Goal: Task Accomplishment & Management: Manage account settings

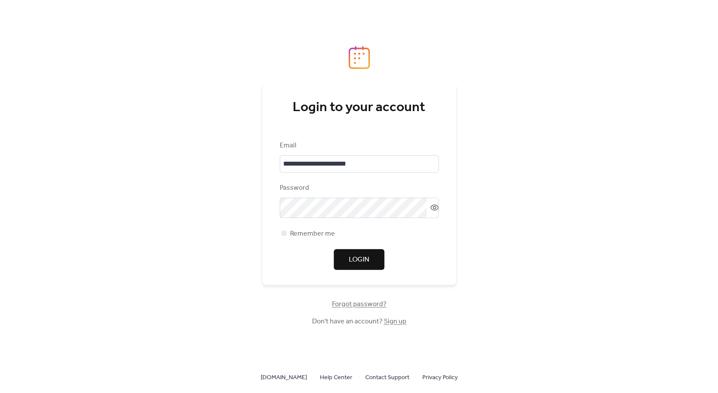
click at [370, 266] on button "Login" at bounding box center [359, 259] width 51 height 21
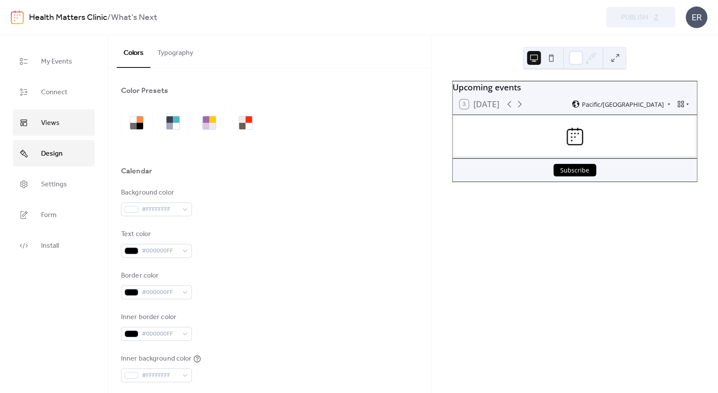
click at [55, 116] on link "Views" at bounding box center [54, 122] width 82 height 26
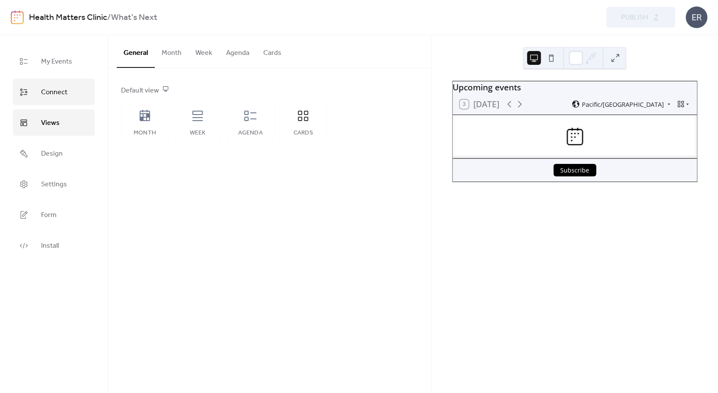
click at [61, 97] on span "Connect" at bounding box center [54, 92] width 26 height 13
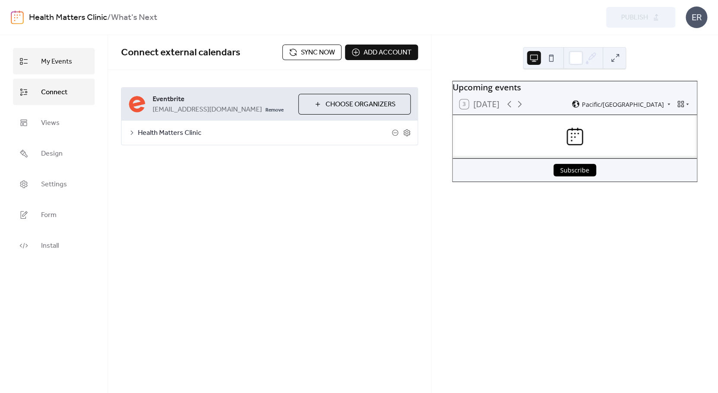
click at [57, 60] on span "My Events" at bounding box center [56, 61] width 31 height 13
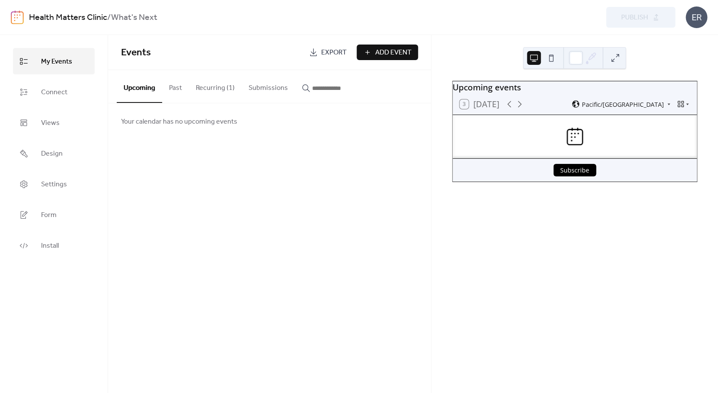
click at [217, 92] on button "Recurring (1)" at bounding box center [215, 86] width 53 height 32
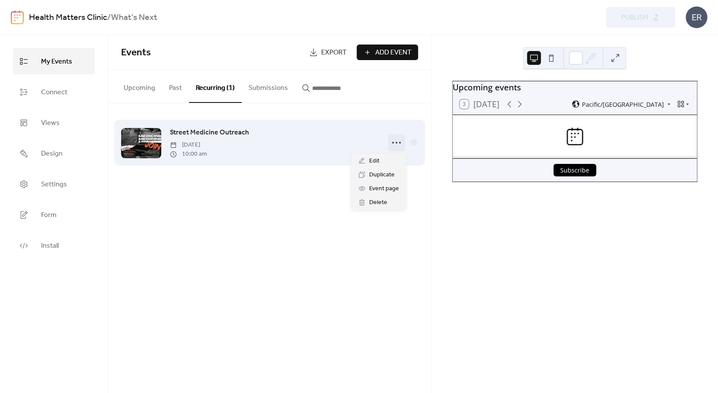
click at [398, 143] on icon at bounding box center [396, 143] width 14 height 14
click at [277, 135] on div "Street Medicine Outreach [DATE] 10:00 am" at bounding box center [274, 142] width 209 height 31
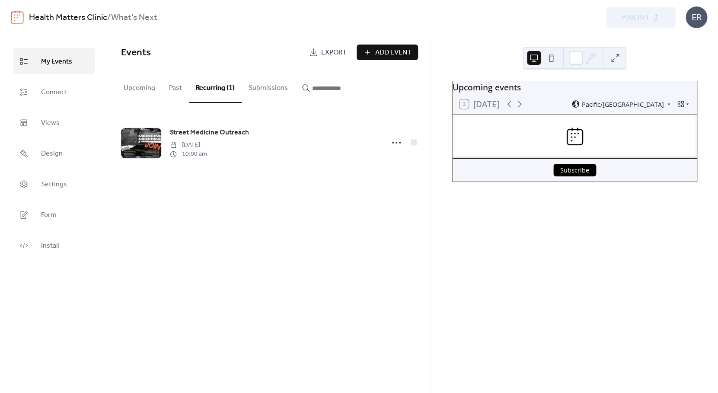
click at [144, 92] on button "Upcoming" at bounding box center [139, 86] width 45 height 32
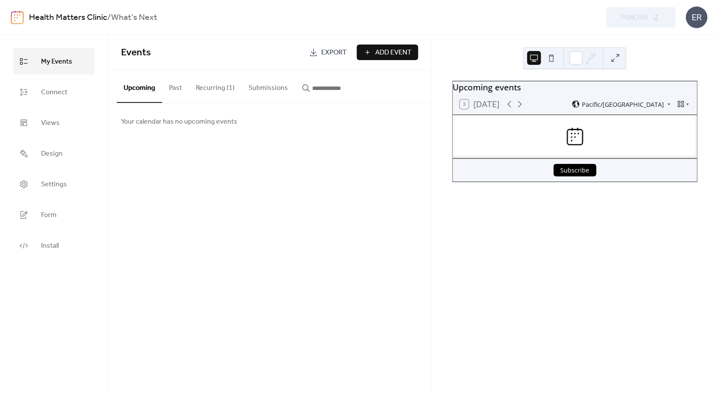
click at [174, 88] on button "Past" at bounding box center [175, 86] width 27 height 32
click at [121, 87] on button "Upcoming" at bounding box center [139, 86] width 45 height 32
click at [202, 88] on button "Recurring (1)" at bounding box center [215, 86] width 53 height 32
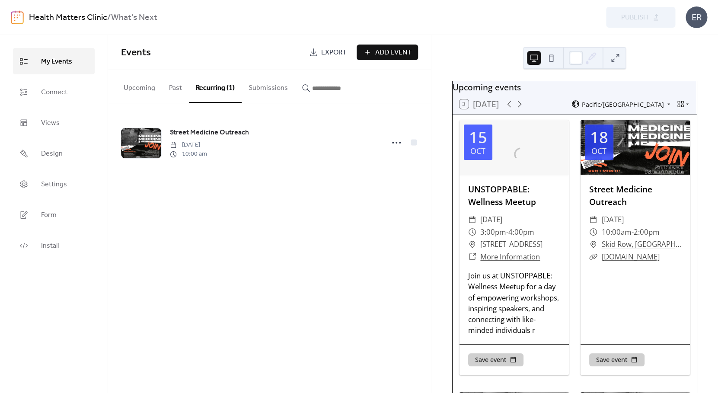
click at [146, 86] on button "Upcoming" at bounding box center [139, 86] width 45 height 32
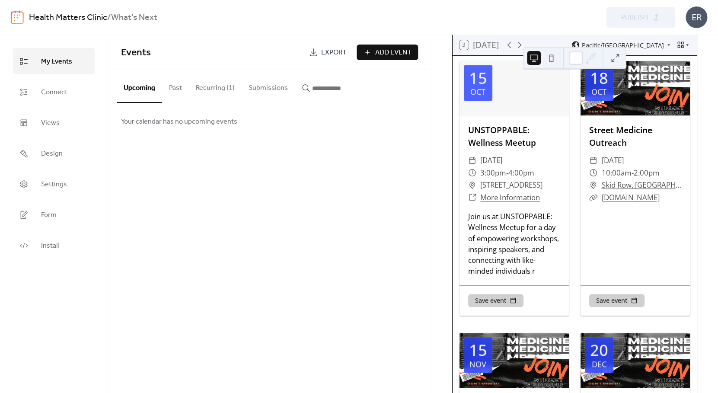
scroll to position [58, 0]
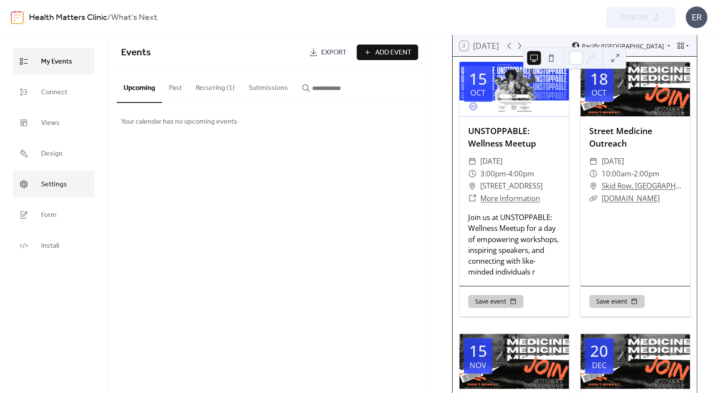
click at [64, 186] on span "Settings" at bounding box center [54, 184] width 26 height 13
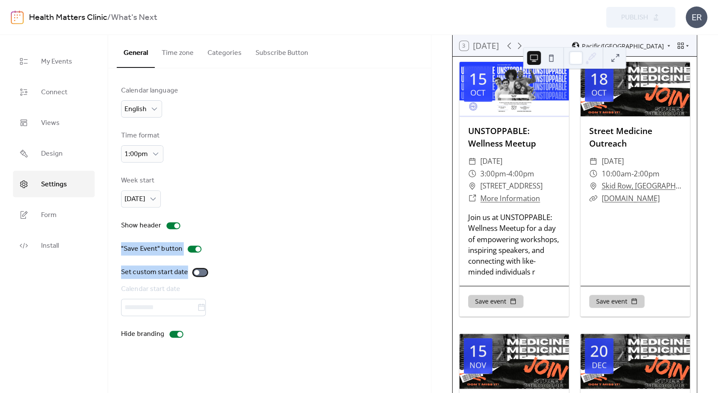
drag, startPoint x: 199, startPoint y: 273, endPoint x: 389, endPoint y: 241, distance: 192.4
click at [389, 242] on div "Calendar language English Time format 1:00pm Week start [DATE] Show header "Sav…" at bounding box center [269, 213] width 297 height 254
click at [218, 172] on div "Calendar language English Time format 1:00pm Week start [DATE] Show header "Sav…" at bounding box center [269, 213] width 297 height 254
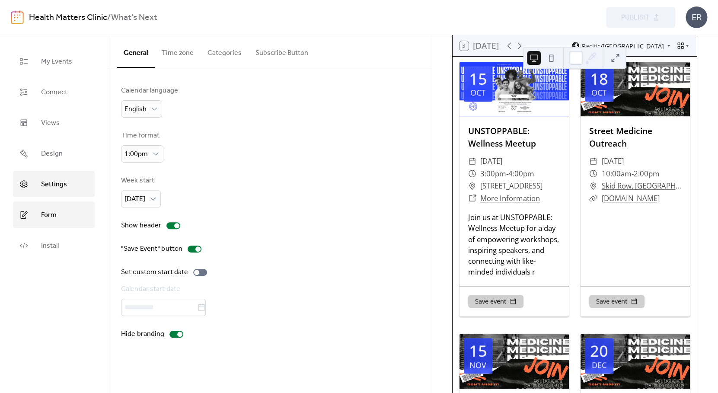
click at [52, 221] on span "Form" at bounding box center [49, 214] width 16 height 13
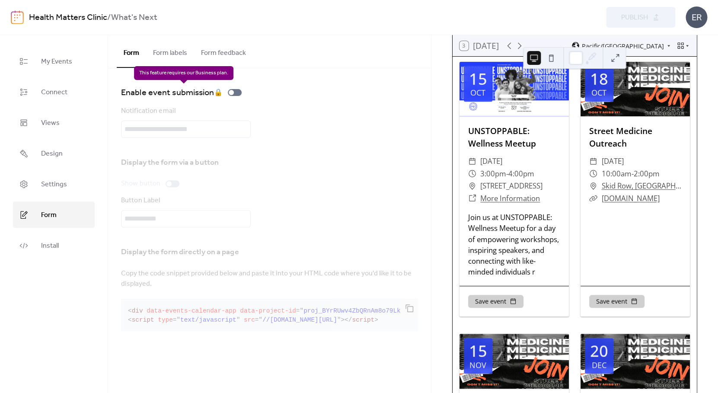
click at [236, 91] on div "Enable event submission 🔒" at bounding box center [183, 93] width 124 height 14
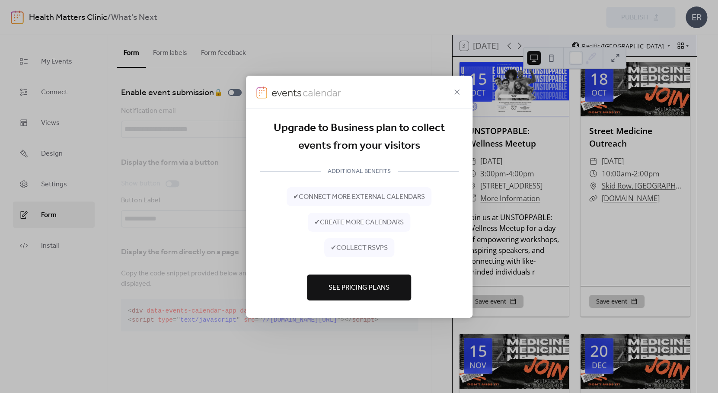
click at [463, 96] on div at bounding box center [359, 91] width 226 height 33
click at [454, 88] on icon at bounding box center [457, 91] width 10 height 10
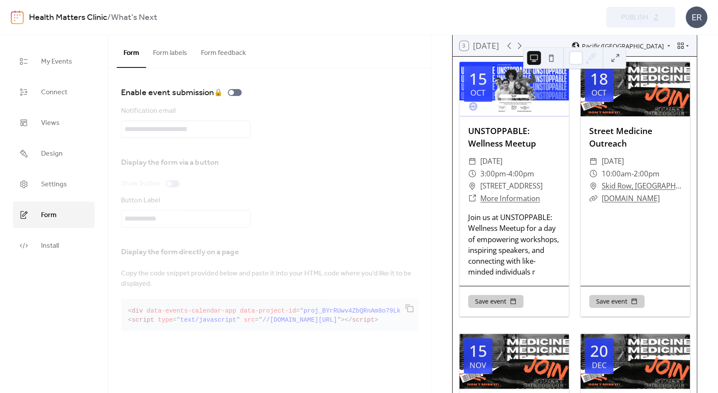
click at [204, 154] on div "Display the form via a button Show button Button Label" at bounding box center [269, 189] width 297 height 76
click at [166, 70] on div "Enable event submission 🔒 Notification email Display the form via a button Show…" at bounding box center [269, 209] width 323 height 283
click at [166, 55] on button "Form labels" at bounding box center [170, 51] width 48 height 32
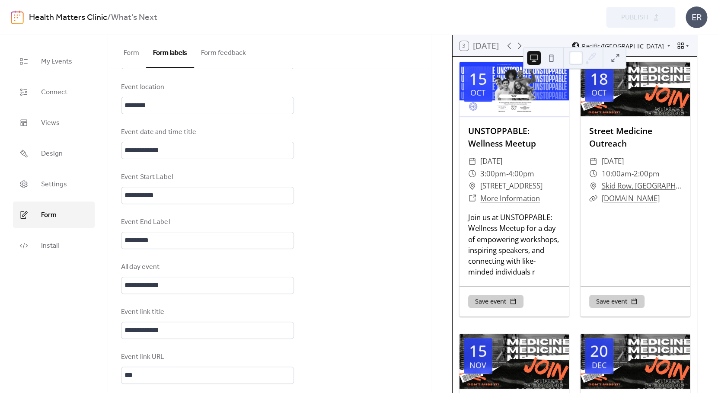
scroll to position [513, 0]
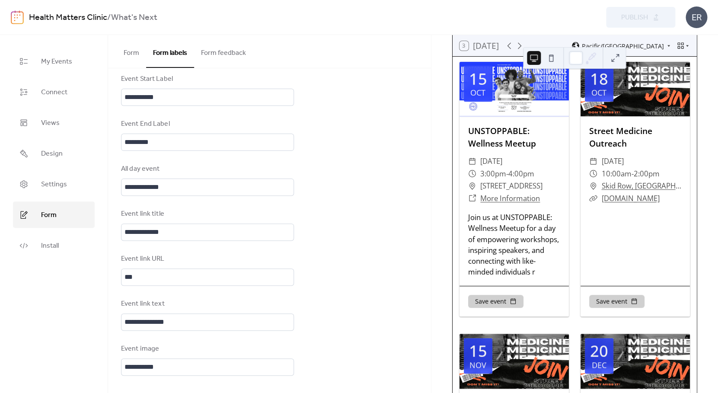
click at [220, 52] on button "Form feedback" at bounding box center [223, 51] width 59 height 32
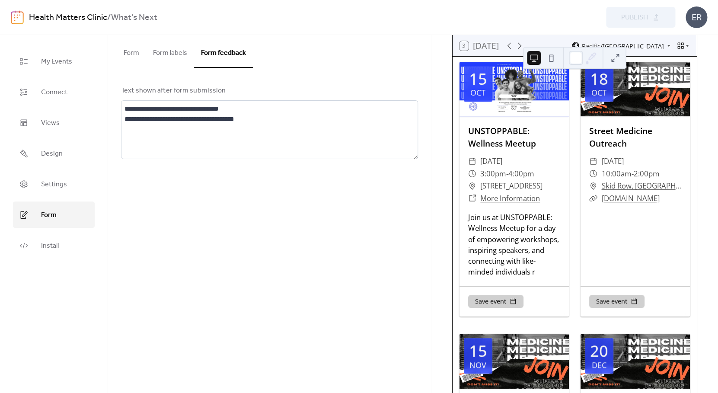
click at [142, 52] on button "Form" at bounding box center [131, 51] width 29 height 32
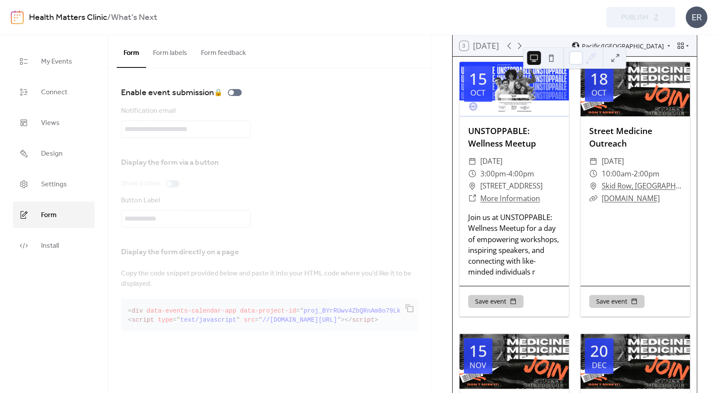
click at [242, 52] on button "Form feedback" at bounding box center [223, 51] width 59 height 32
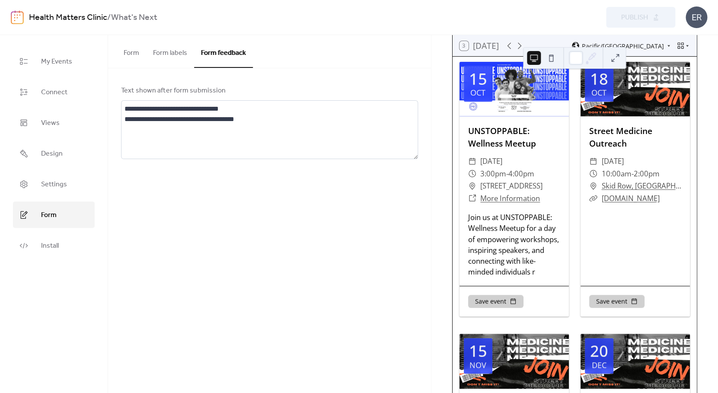
click at [161, 55] on button "Form labels" at bounding box center [170, 51] width 48 height 32
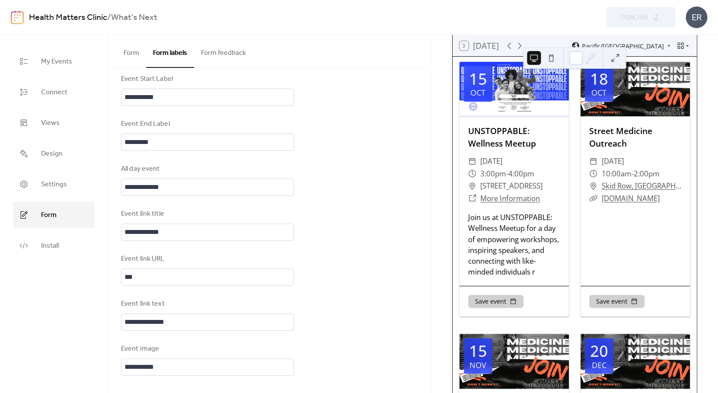
scroll to position [513, 0]
click at [134, 62] on button "Form" at bounding box center [131, 51] width 29 height 32
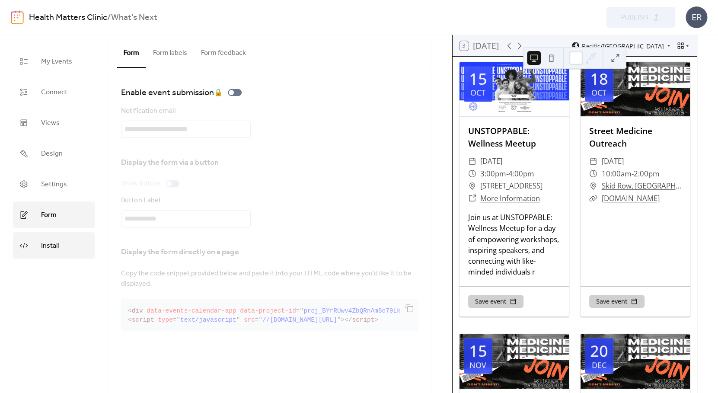
click at [52, 250] on span "Install" at bounding box center [50, 245] width 18 height 13
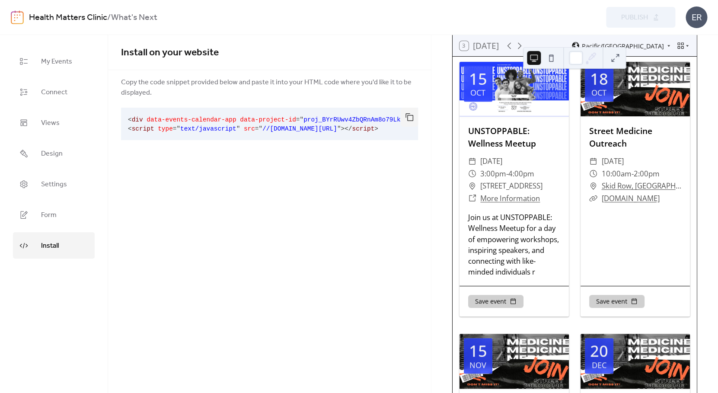
click at [59, 200] on ul "My Events Connect Views Design Settings Form Install" at bounding box center [54, 153] width 82 height 210
click at [56, 185] on span "Settings" at bounding box center [54, 184] width 26 height 13
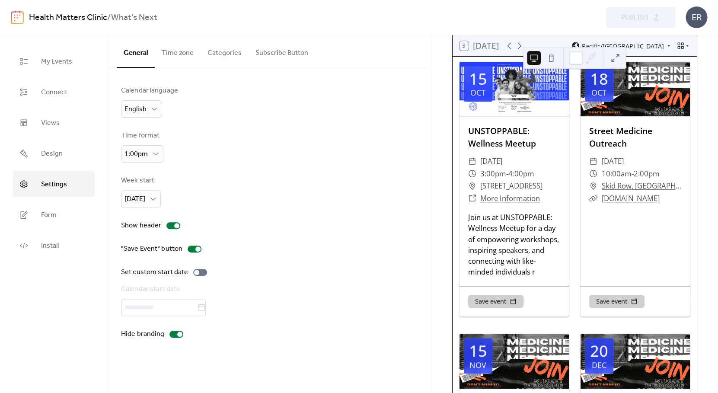
click at [278, 55] on button "Subscribe Button" at bounding box center [281, 51] width 67 height 32
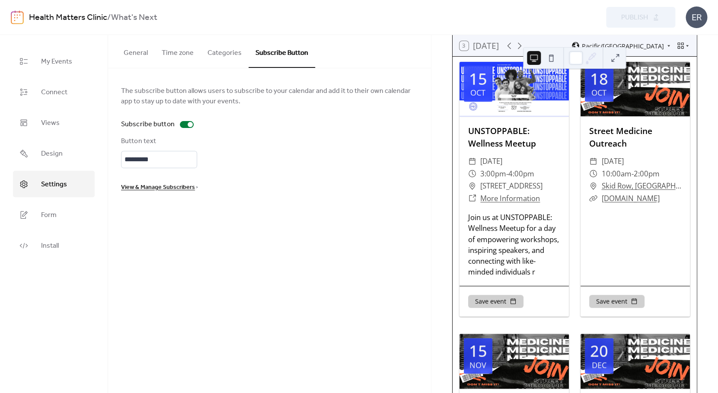
click at [225, 52] on button "Categories" at bounding box center [225, 51] width 48 height 32
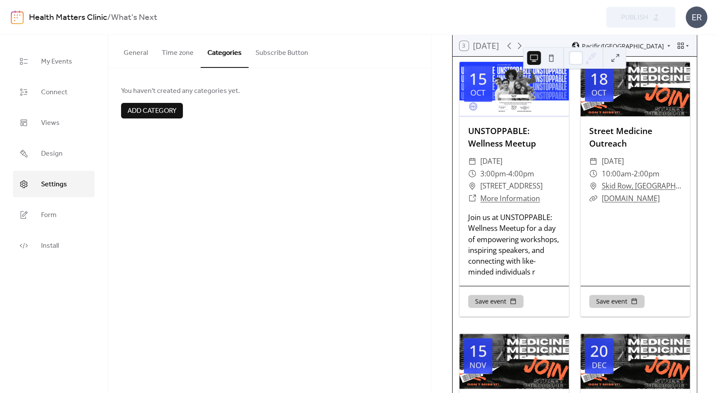
click at [172, 61] on button "Time zone" at bounding box center [178, 51] width 46 height 32
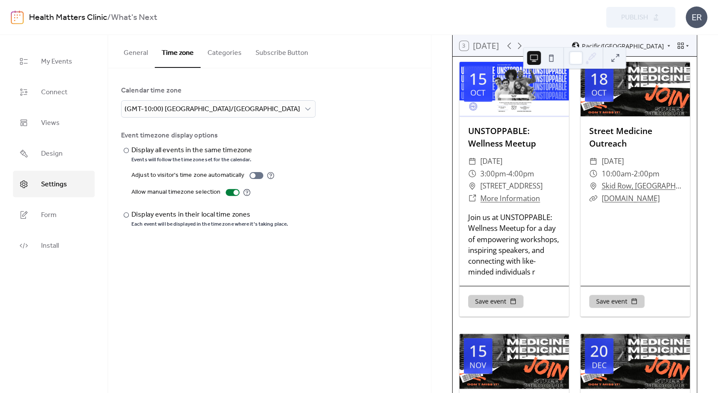
click at [290, 54] on button "Subscribe Button" at bounding box center [281, 51] width 67 height 32
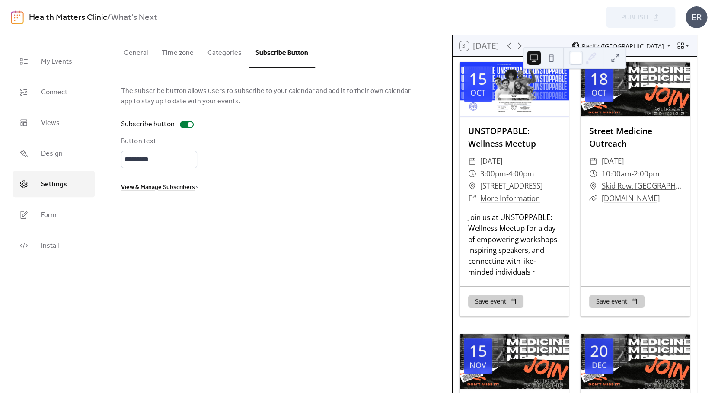
click at [175, 190] on span "View & Manage Subscribers" at bounding box center [158, 187] width 74 height 10
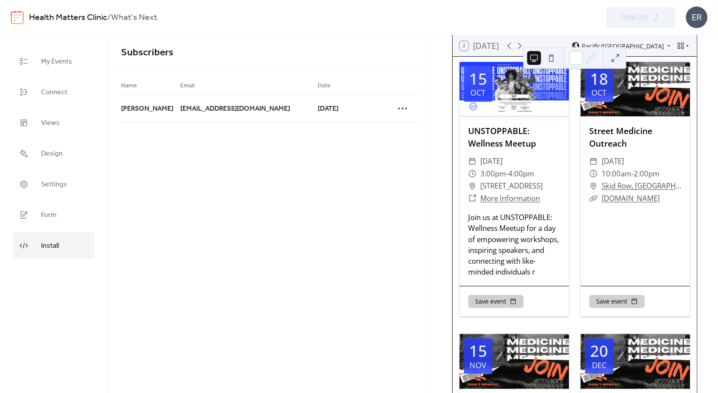
click at [65, 242] on link "Install" at bounding box center [54, 245] width 82 height 26
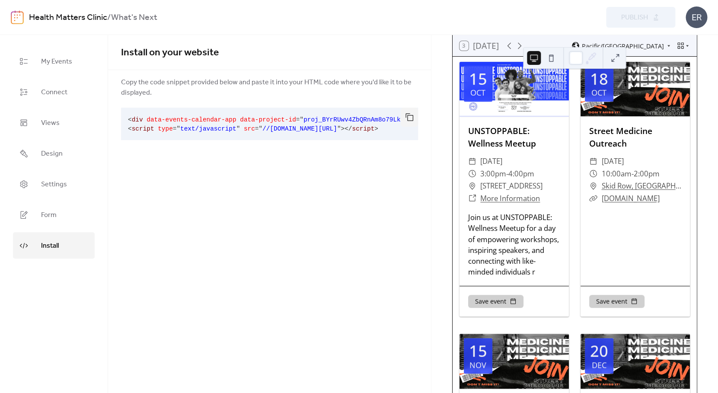
click at [69, 169] on ul "My Events Connect Views Design Settings Form Install" at bounding box center [54, 153] width 82 height 210
click at [62, 185] on span "Settings" at bounding box center [54, 184] width 26 height 13
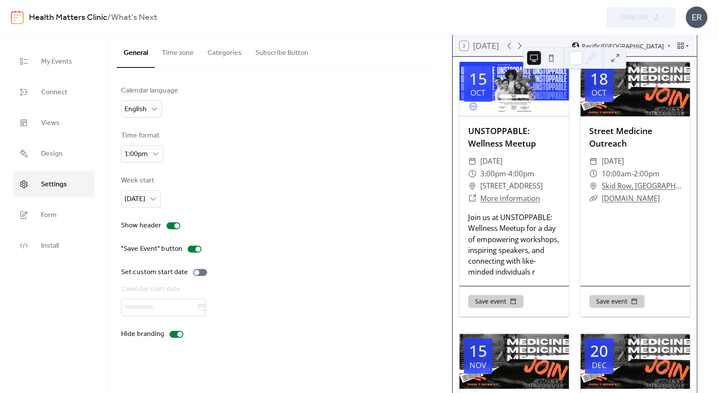
click at [225, 52] on button "Categories" at bounding box center [225, 51] width 48 height 32
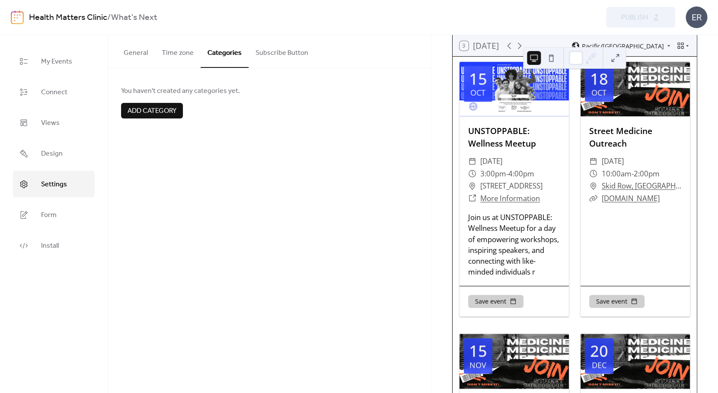
click at [179, 57] on button "Time zone" at bounding box center [178, 51] width 46 height 32
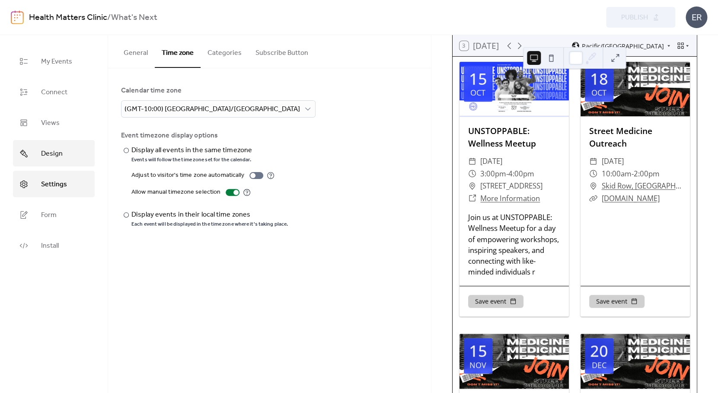
click at [60, 146] on link "Design" at bounding box center [54, 153] width 82 height 26
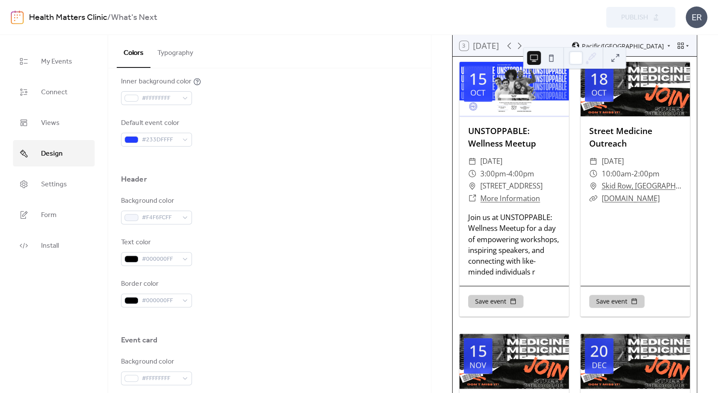
scroll to position [76, 0]
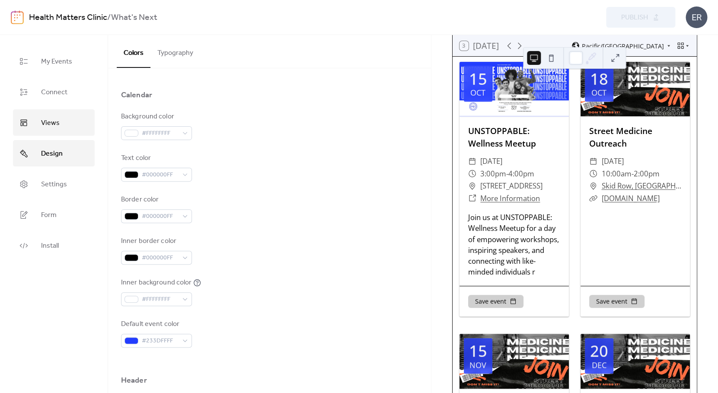
click at [61, 118] on link "Views" at bounding box center [54, 122] width 82 height 26
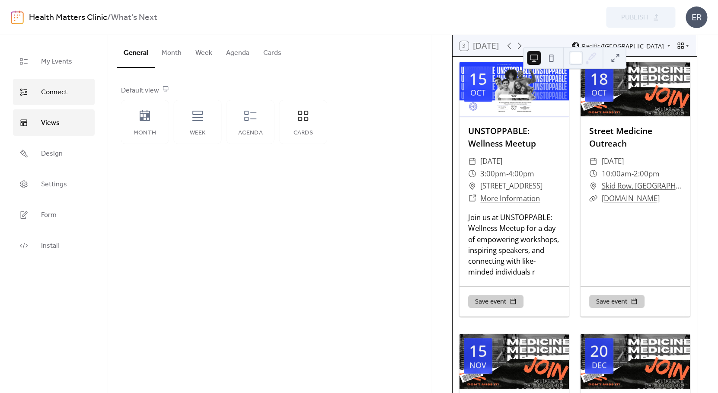
click at [64, 84] on link "Connect" at bounding box center [54, 92] width 82 height 26
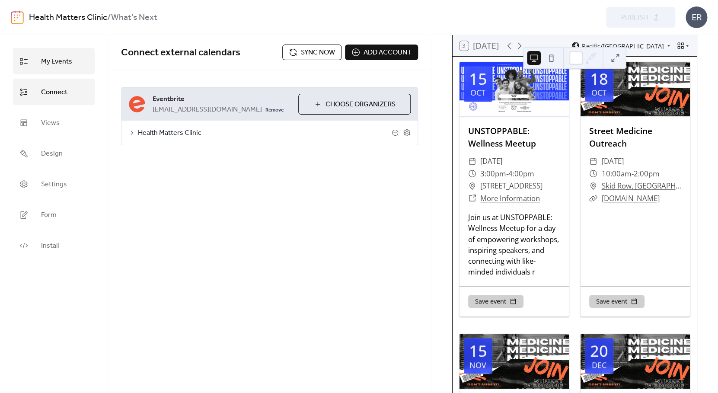
click at [66, 58] on span "My Events" at bounding box center [56, 61] width 31 height 13
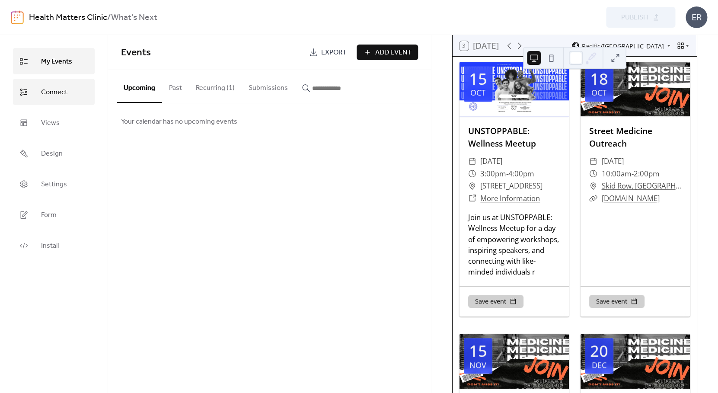
click at [54, 92] on span "Connect" at bounding box center [54, 92] width 26 height 13
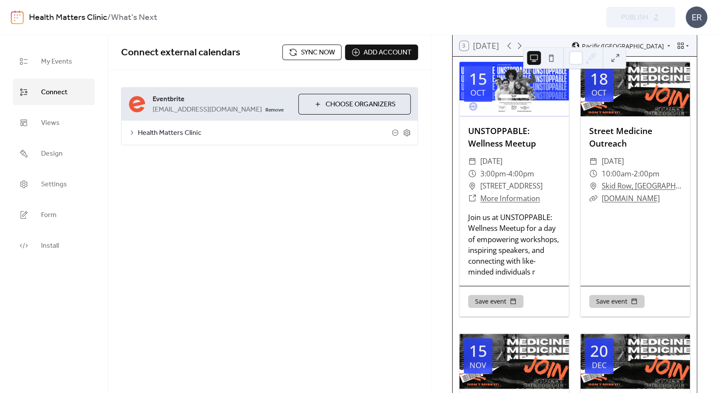
click at [138, 132] on span "Health Matters Clinic" at bounding box center [265, 133] width 254 height 10
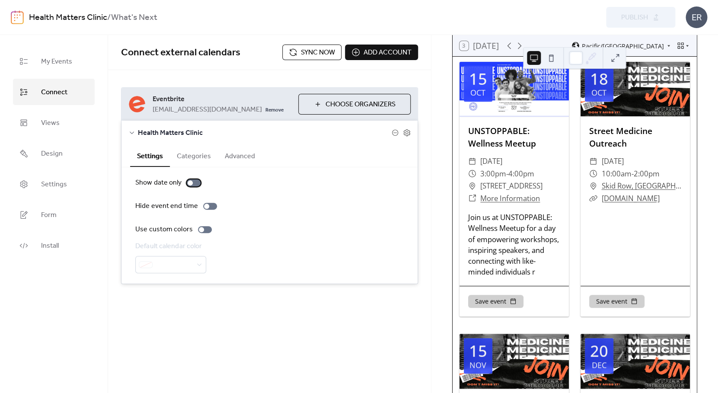
click at [194, 185] on div at bounding box center [194, 182] width 14 height 7
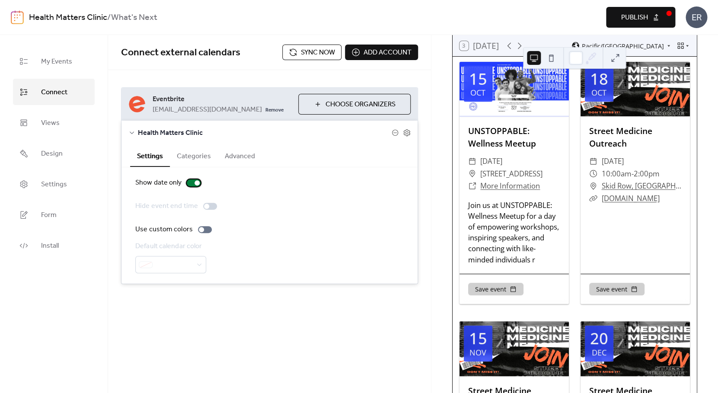
click at [192, 185] on div at bounding box center [194, 182] width 14 height 7
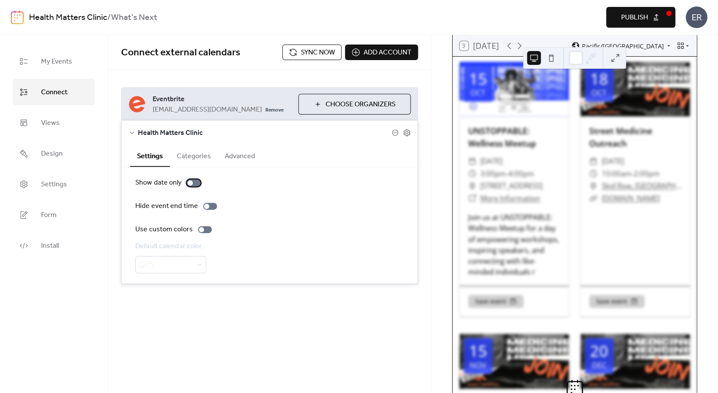
click at [192, 185] on div at bounding box center [194, 182] width 14 height 7
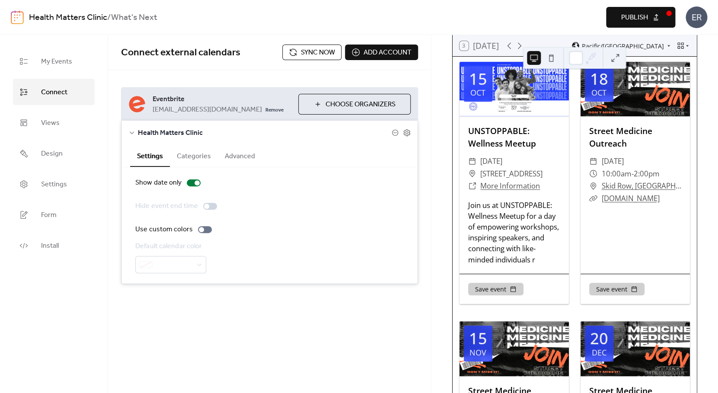
click at [198, 159] on button "Categories" at bounding box center [194, 155] width 48 height 21
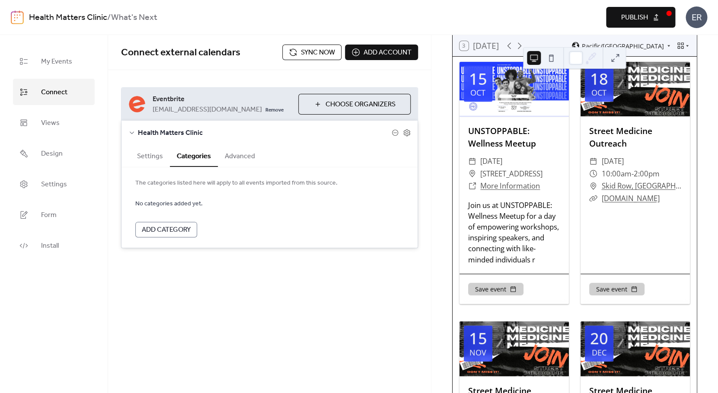
click at [230, 158] on button "Advanced" at bounding box center [240, 155] width 44 height 21
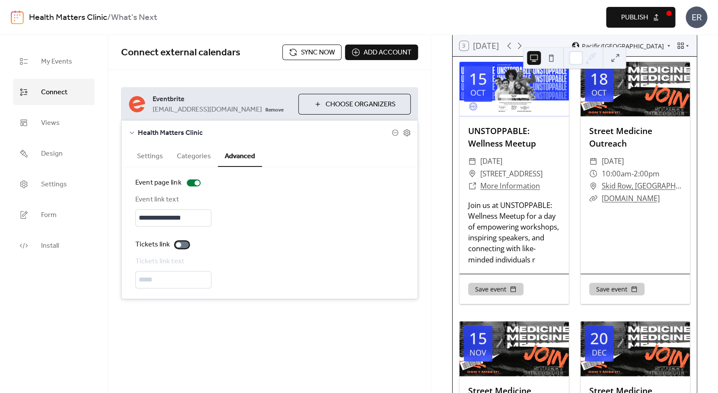
click at [179, 247] on div at bounding box center [178, 244] width 5 height 5
click at [180, 248] on div at bounding box center [182, 244] width 14 height 7
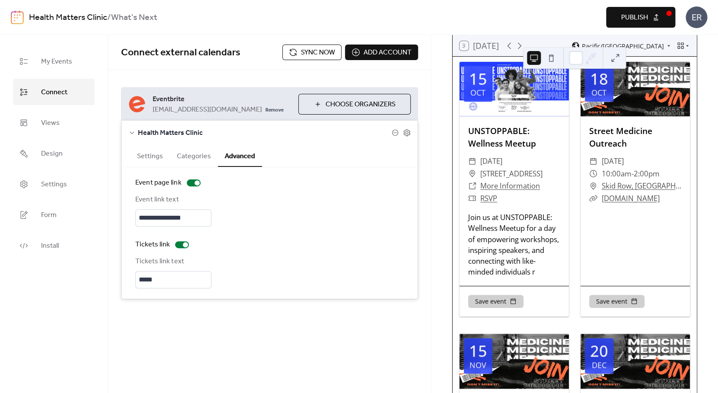
click at [658, 264] on div "[DATE] Street Medicine Outreach ​ [DATE] ​ 10:00am - 2:00pm ​ [GEOGRAPHIC_DATA]…" at bounding box center [634, 174] width 109 height 224
click at [405, 133] on icon at bounding box center [406, 132] width 3 height 3
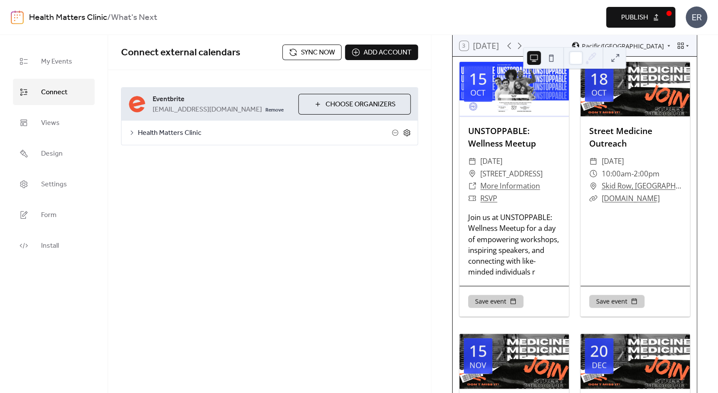
click at [408, 134] on icon at bounding box center [407, 133] width 8 height 8
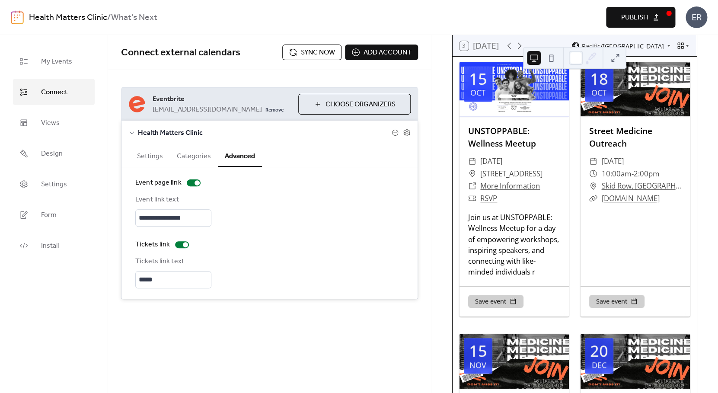
click at [315, 56] on span "Sync now" at bounding box center [318, 53] width 34 height 10
click at [310, 48] on span "Sync now" at bounding box center [318, 53] width 34 height 10
click at [308, 55] on span "Sync now" at bounding box center [318, 53] width 34 height 10
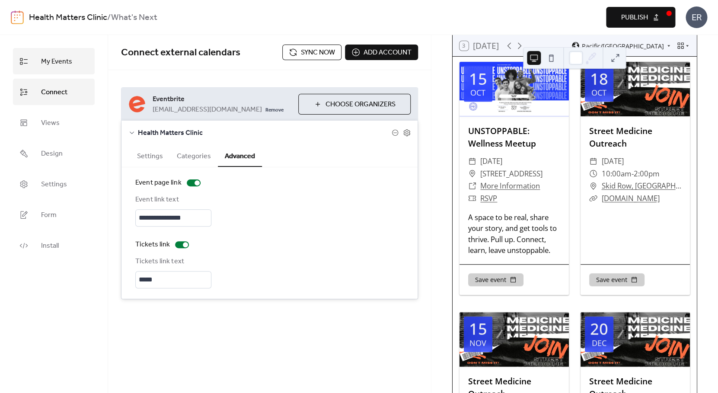
click at [72, 63] on link "My Events" at bounding box center [54, 61] width 82 height 26
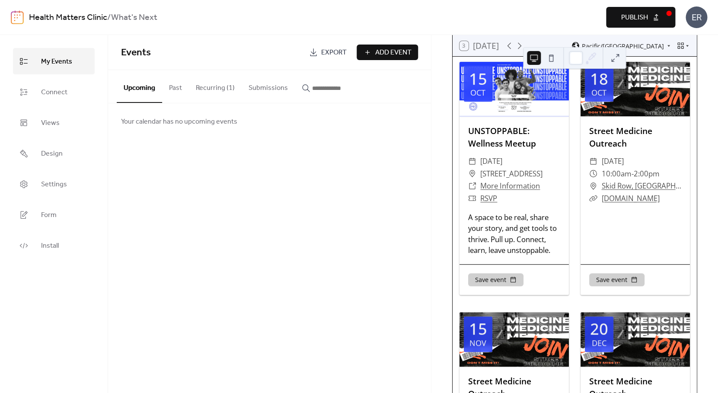
click at [220, 83] on button "Recurring (1)" at bounding box center [215, 86] width 53 height 32
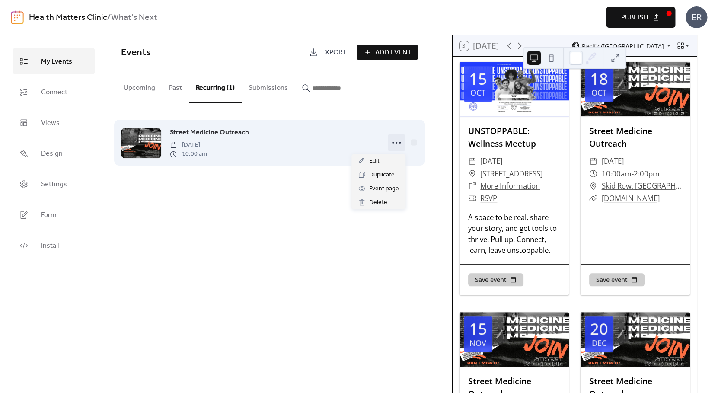
click at [395, 142] on icon at bounding box center [396, 143] width 14 height 14
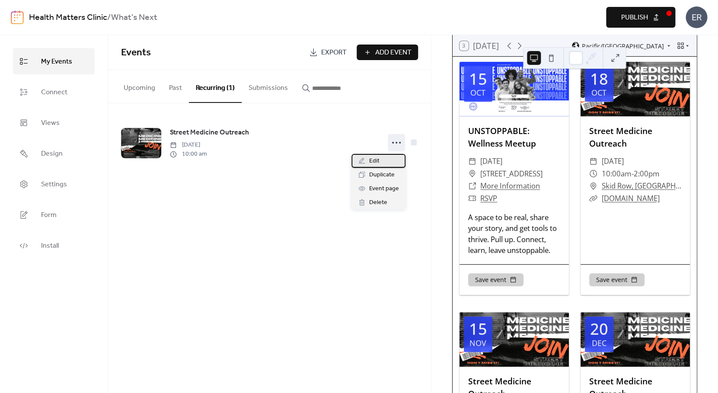
click at [381, 163] on div "Edit" at bounding box center [378, 161] width 54 height 14
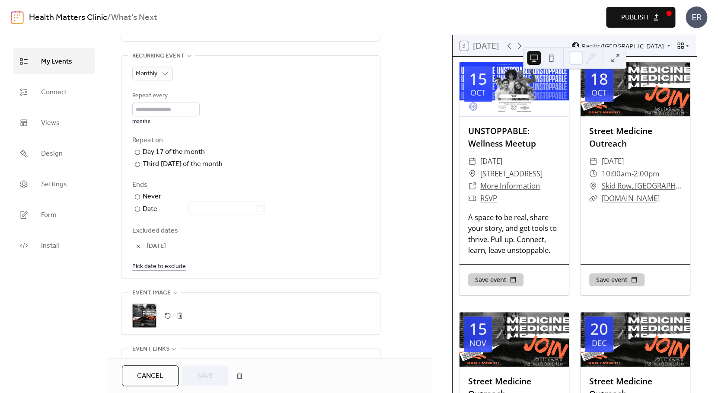
scroll to position [389, 0]
click at [156, 271] on link "Pick date to exclude" at bounding box center [159, 265] width 54 height 11
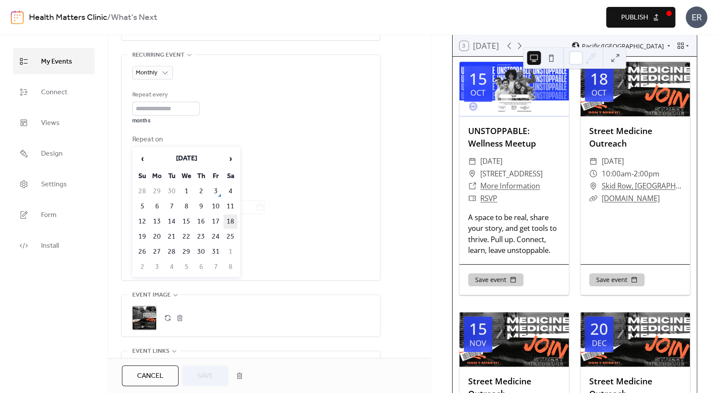
click at [230, 223] on td "18" at bounding box center [230, 221] width 14 height 14
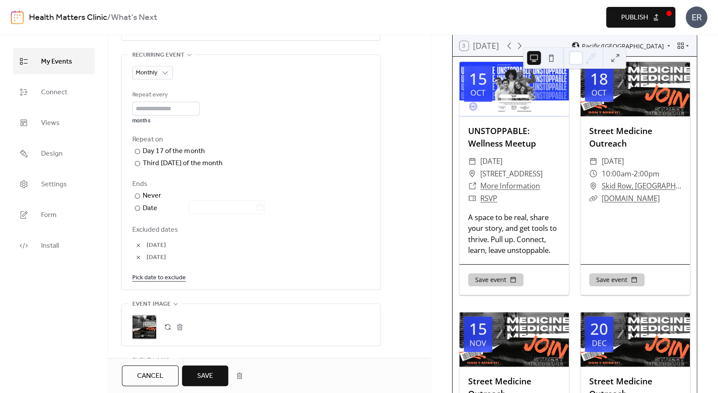
scroll to position [424, 0]
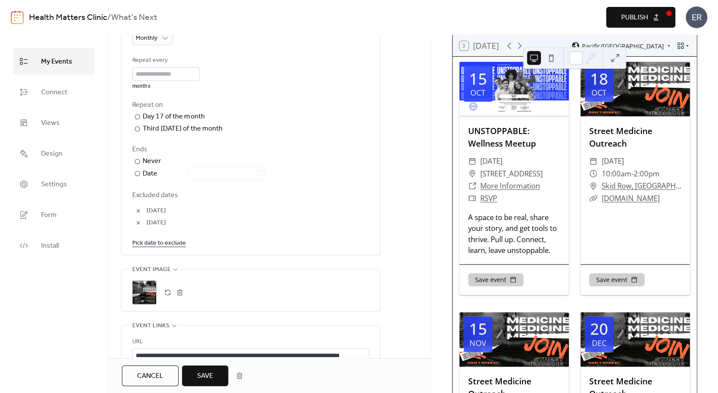
click at [207, 375] on span "Save" at bounding box center [205, 376] width 16 height 10
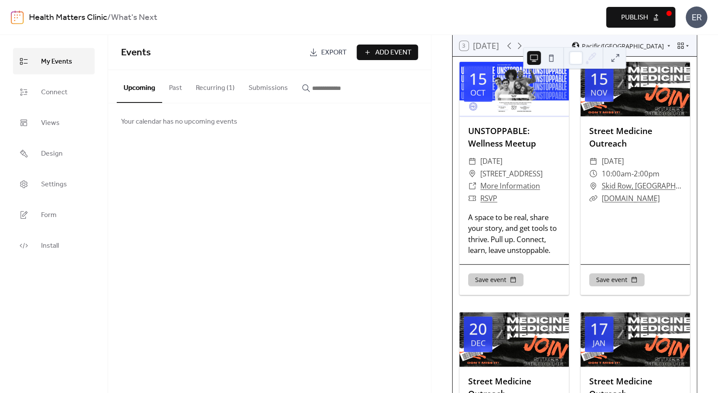
click at [211, 88] on button "Recurring (1)" at bounding box center [215, 86] width 53 height 32
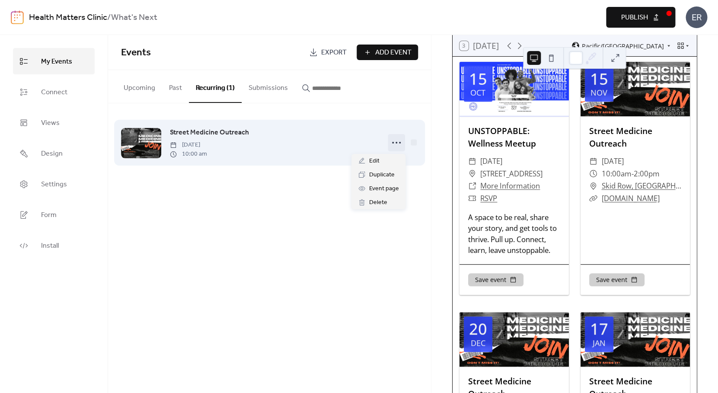
click at [398, 143] on icon at bounding box center [396, 143] width 14 height 14
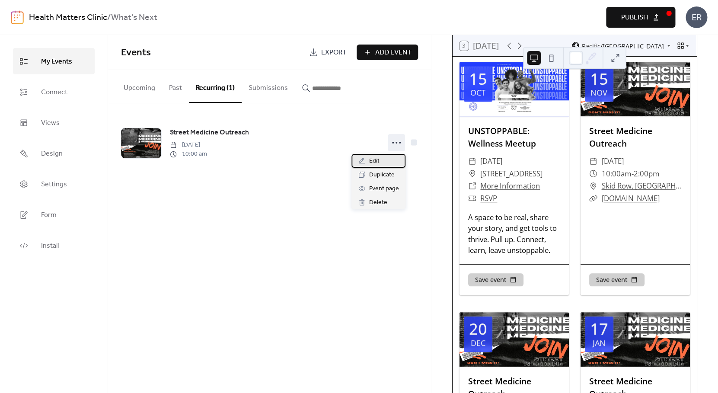
click at [376, 161] on span "Edit" at bounding box center [374, 161] width 10 height 10
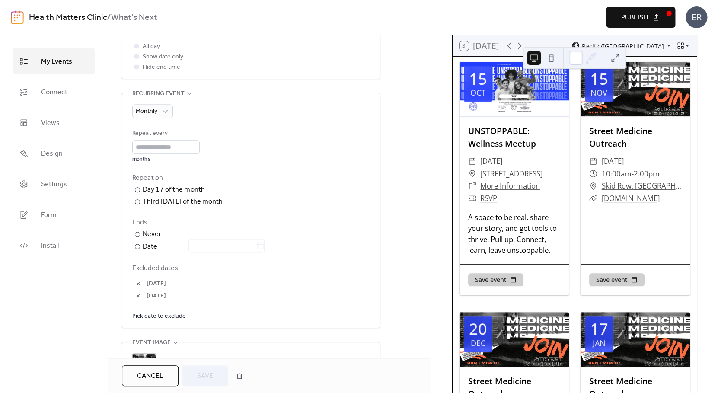
scroll to position [640, 0]
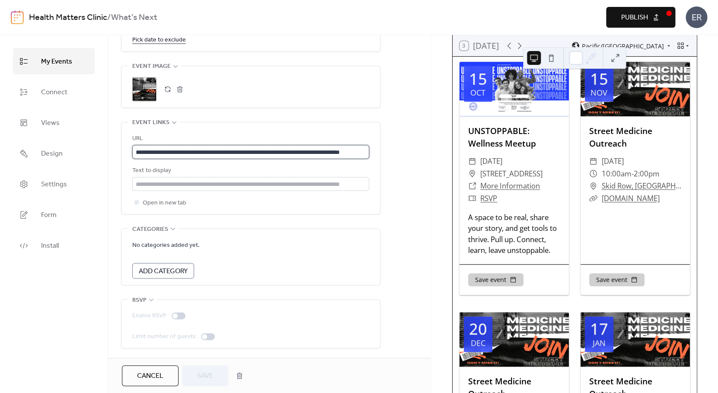
click at [224, 149] on input "**********" at bounding box center [250, 152] width 237 height 14
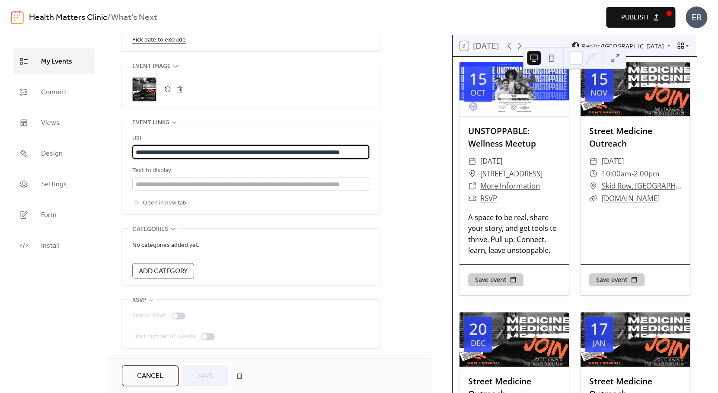
click at [224, 149] on input "**********" at bounding box center [250, 152] width 237 height 14
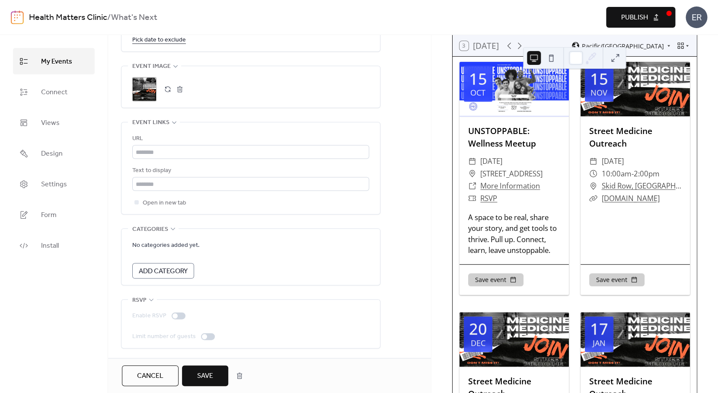
click at [175, 318] on label "Enable RSVP" at bounding box center [160, 315] width 57 height 10
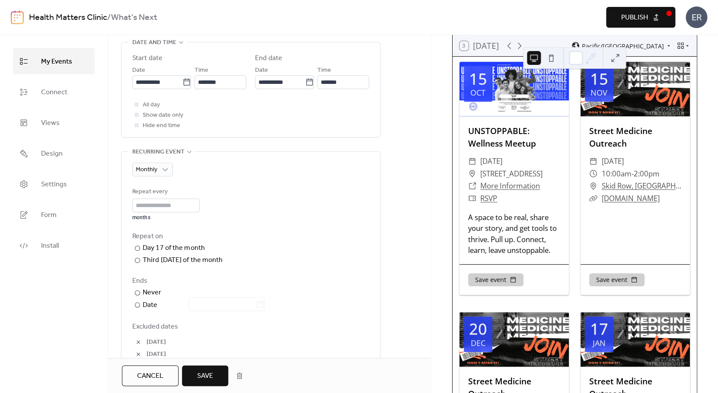
scroll to position [259, 0]
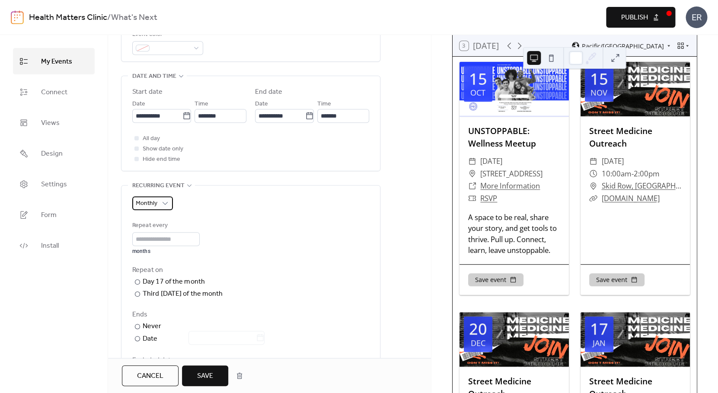
click at [156, 209] on span "Monthly" at bounding box center [147, 203] width 22 height 12
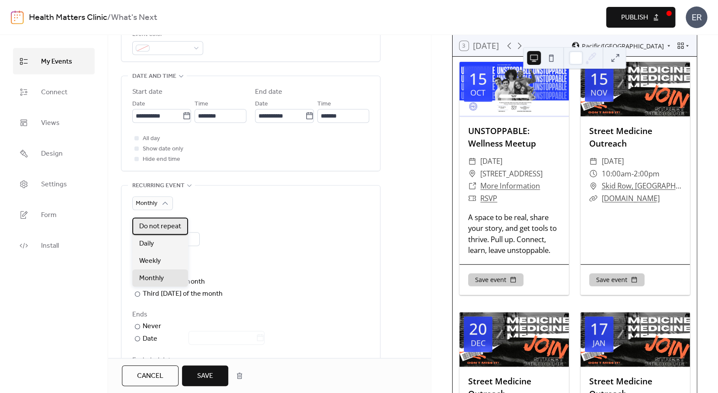
click at [158, 228] on span "Do not repeat" at bounding box center [160, 226] width 42 height 10
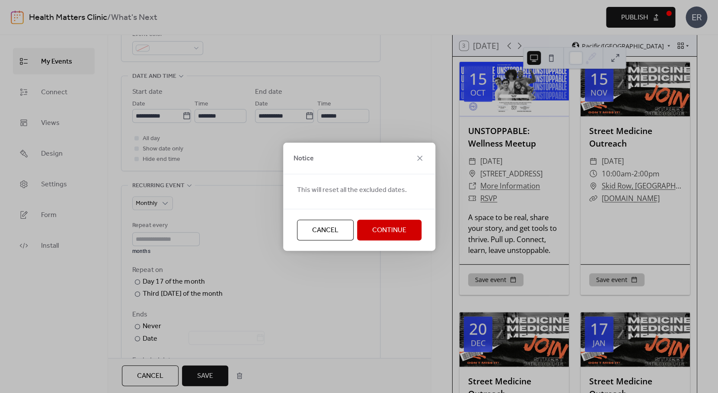
click at [367, 232] on button "Continue" at bounding box center [389, 230] width 64 height 21
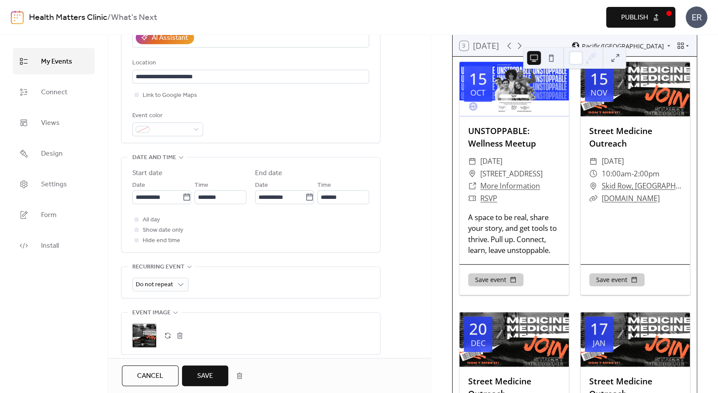
scroll to position [145, 0]
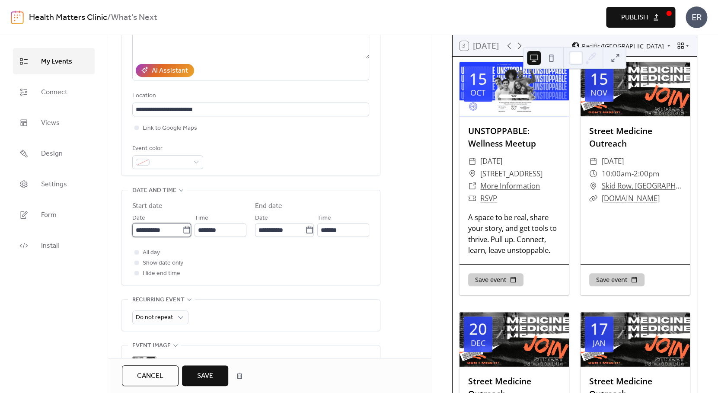
click at [158, 234] on input "**********" at bounding box center [157, 230] width 50 height 14
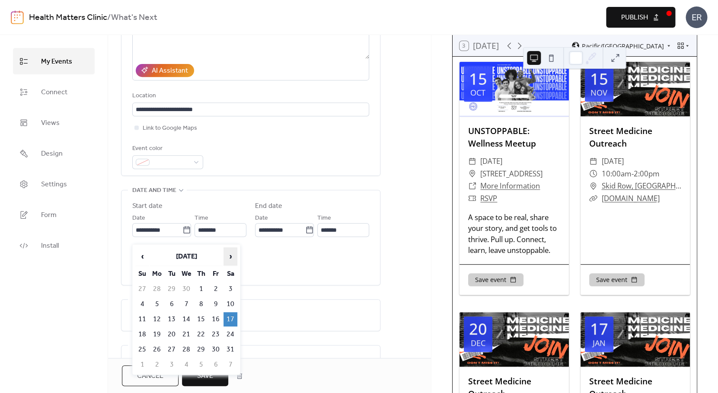
click at [228, 255] on span "›" at bounding box center [230, 256] width 13 height 17
click at [229, 261] on span "›" at bounding box center [230, 256] width 13 height 17
click at [230, 258] on span "›" at bounding box center [230, 256] width 13 height 17
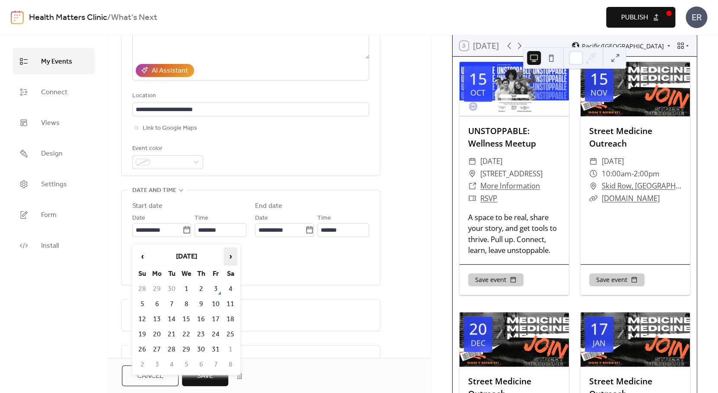
click at [230, 258] on span "›" at bounding box center [230, 256] width 13 height 17
click at [235, 317] on td "15" at bounding box center [230, 319] width 14 height 14
type input "**********"
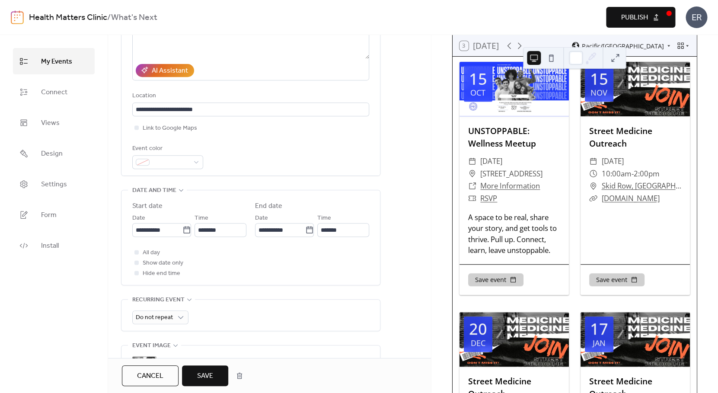
scroll to position [331, 0]
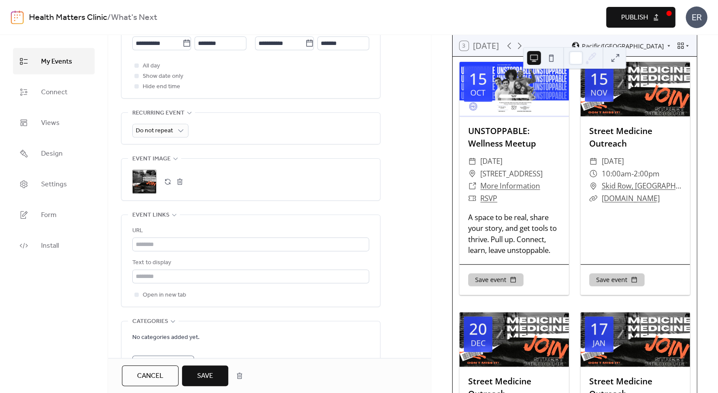
click at [200, 377] on span "Save" at bounding box center [205, 376] width 16 height 10
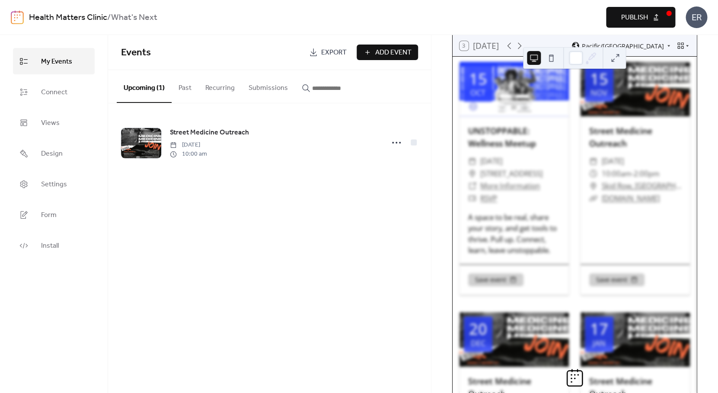
scroll to position [21, 0]
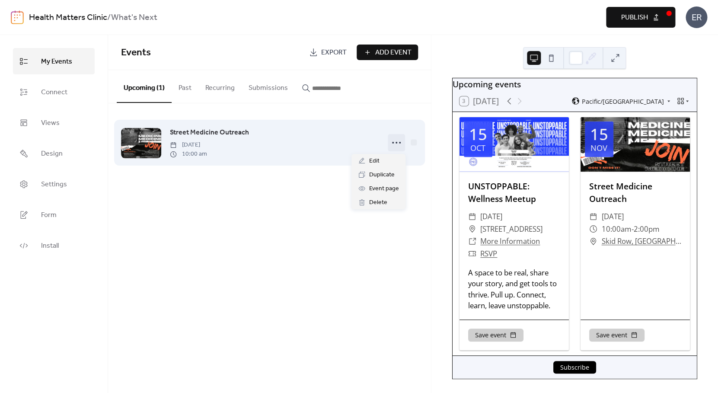
click at [396, 146] on icon at bounding box center [396, 143] width 14 height 14
click at [191, 138] on span "Street Medicine Outreach" at bounding box center [209, 132] width 79 height 10
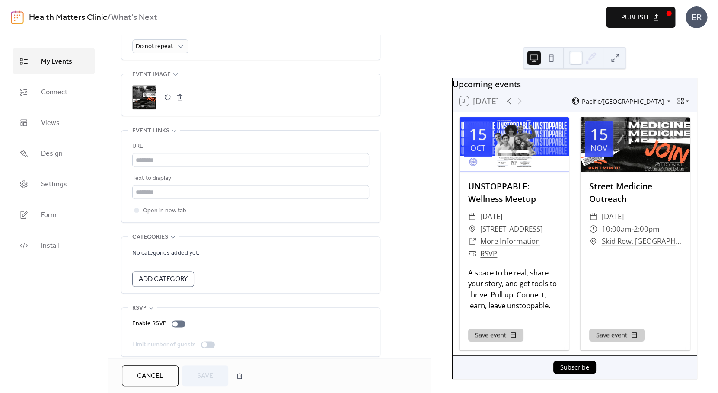
scroll to position [433, 0]
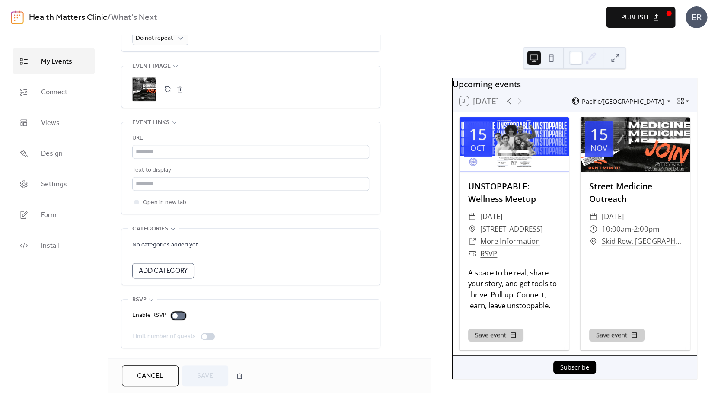
click at [178, 314] on div at bounding box center [179, 315] width 14 height 7
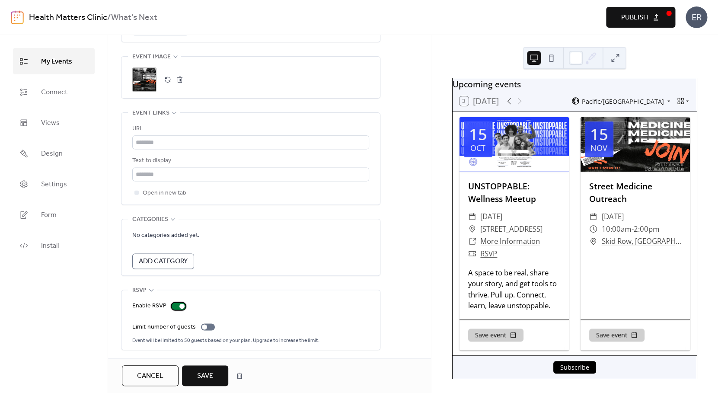
scroll to position [445, 0]
click at [207, 372] on span "Save" at bounding box center [205, 376] width 16 height 10
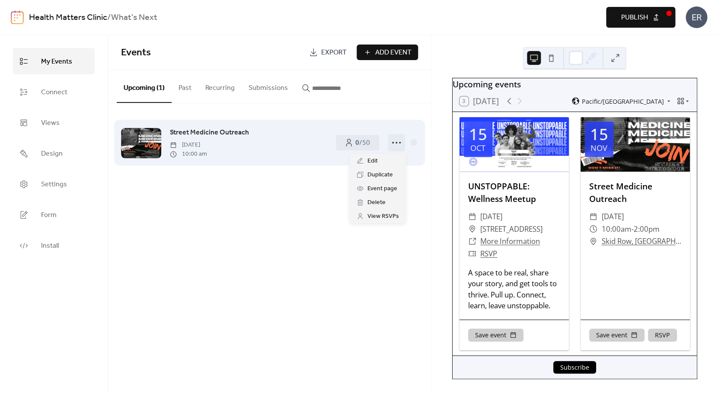
click at [396, 143] on circle at bounding box center [396, 143] width 2 height 2
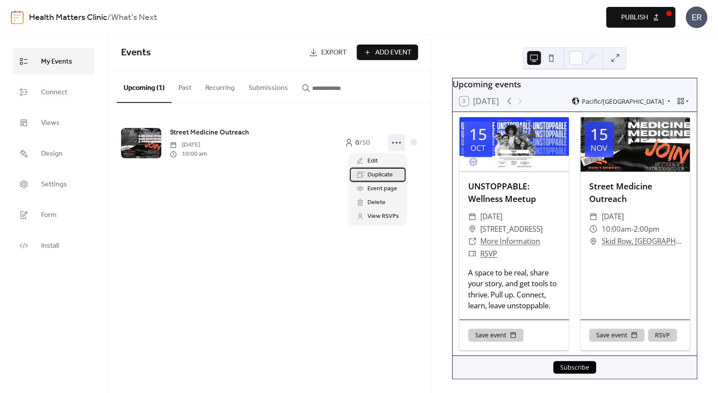
click at [390, 177] on span "Duplicate" at bounding box center [379, 175] width 25 height 10
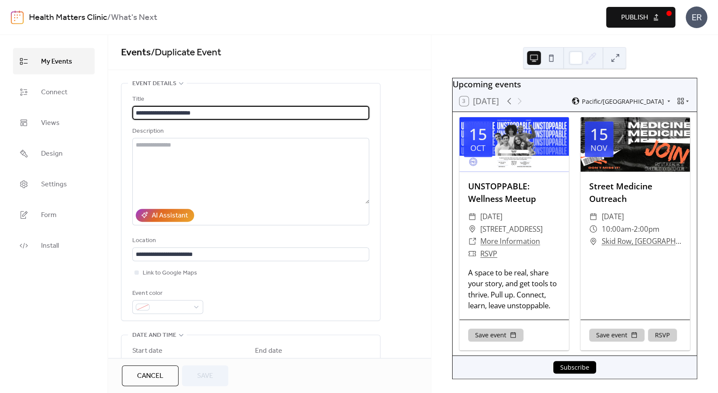
click at [206, 114] on input "**********" at bounding box center [250, 113] width 237 height 14
drag, startPoint x: 206, startPoint y: 114, endPoint x: 132, endPoint y: 113, distance: 73.9
click at [132, 113] on input "**********" at bounding box center [250, 113] width 237 height 14
type input "**********"
